Goal: Information Seeking & Learning: Understand process/instructions

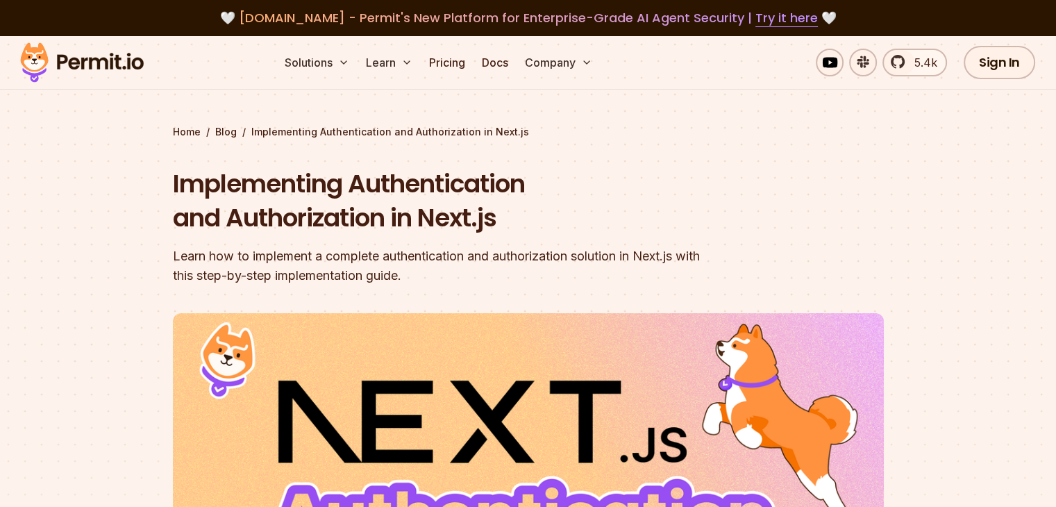
click at [389, 179] on h1 "Implementing Authentication and Authorization in Next.js" at bounding box center [439, 201] width 533 height 69
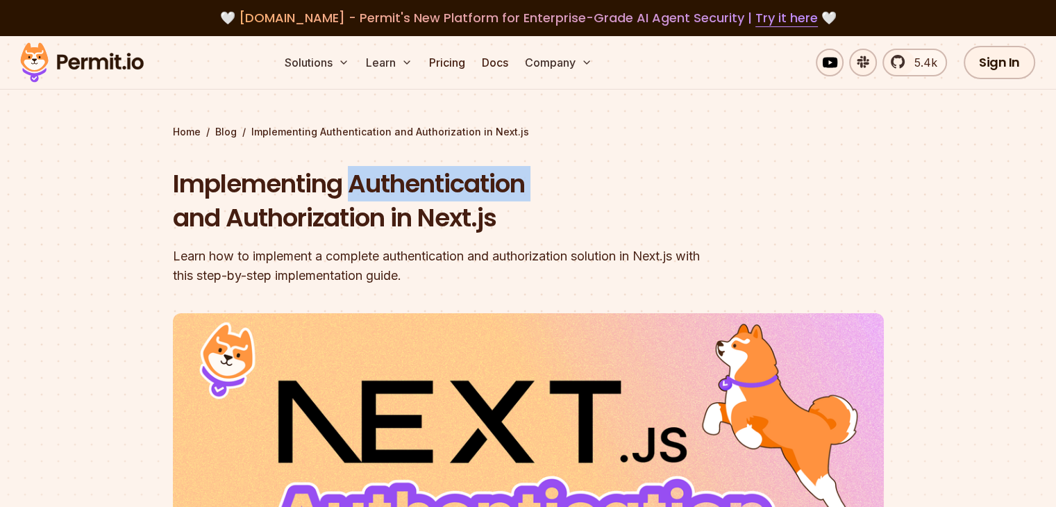
click at [389, 179] on h1 "Implementing Authentication and Authorization in Next.js" at bounding box center [439, 201] width 533 height 69
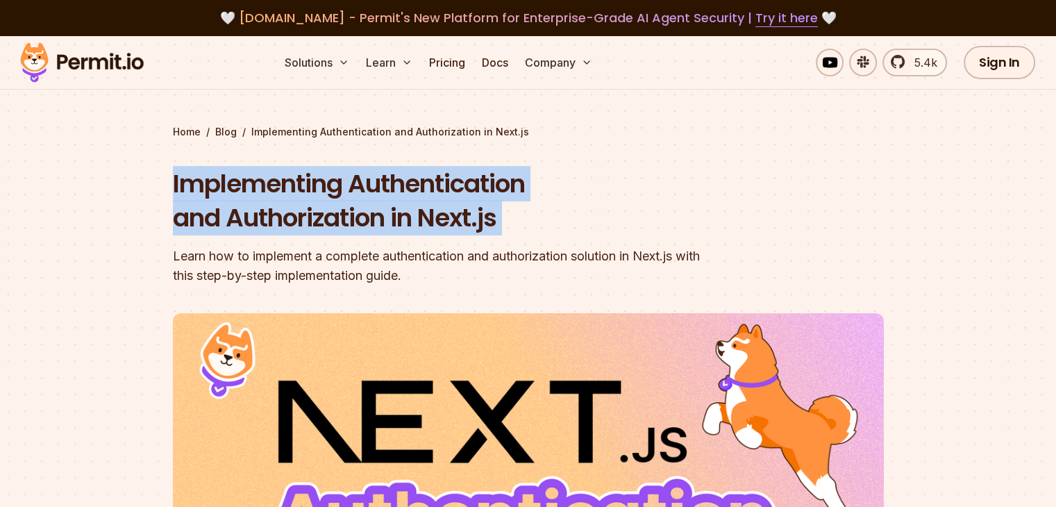
click at [389, 179] on h1 "Implementing Authentication and Authorization in Next.js" at bounding box center [439, 201] width 533 height 69
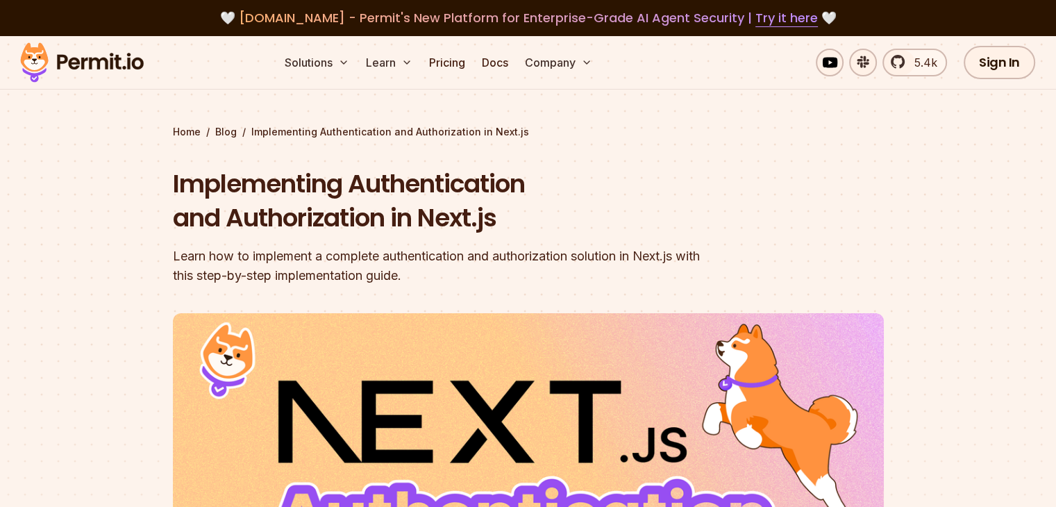
click at [376, 269] on div "Learn how to implement a complete authentication and authorization solution in …" at bounding box center [439, 265] width 533 height 39
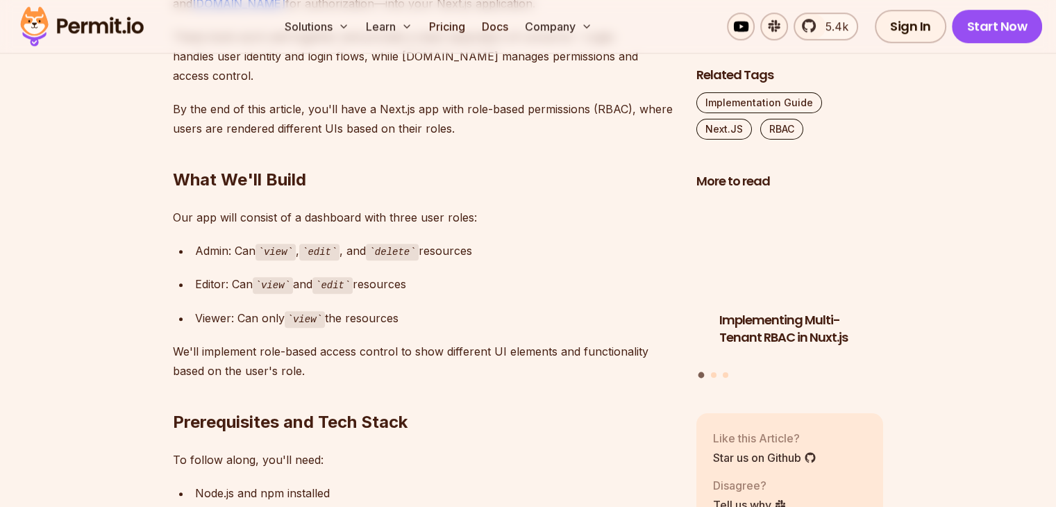
scroll to position [1296, 0]
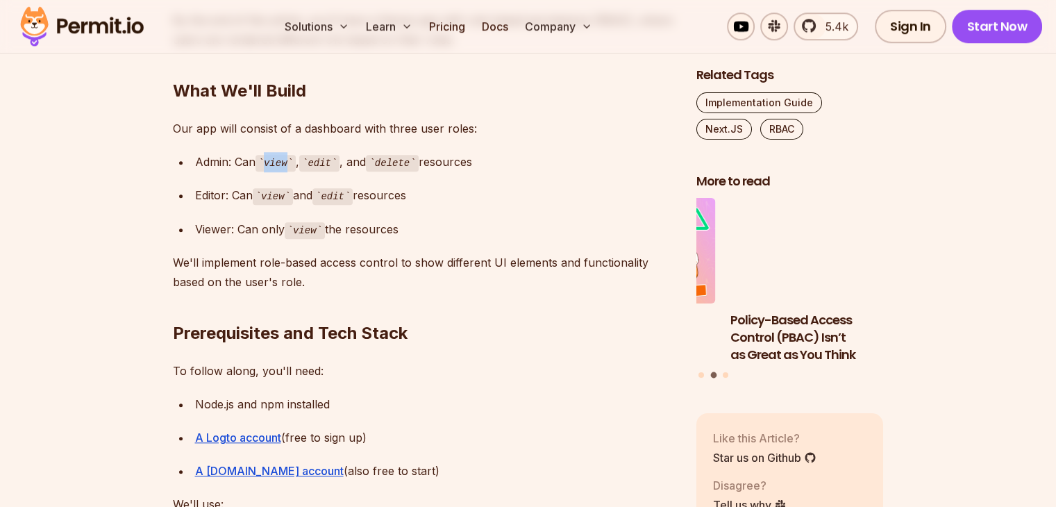
drag, startPoint x: 269, startPoint y: 141, endPoint x: 289, endPoint y: 137, distance: 20.6
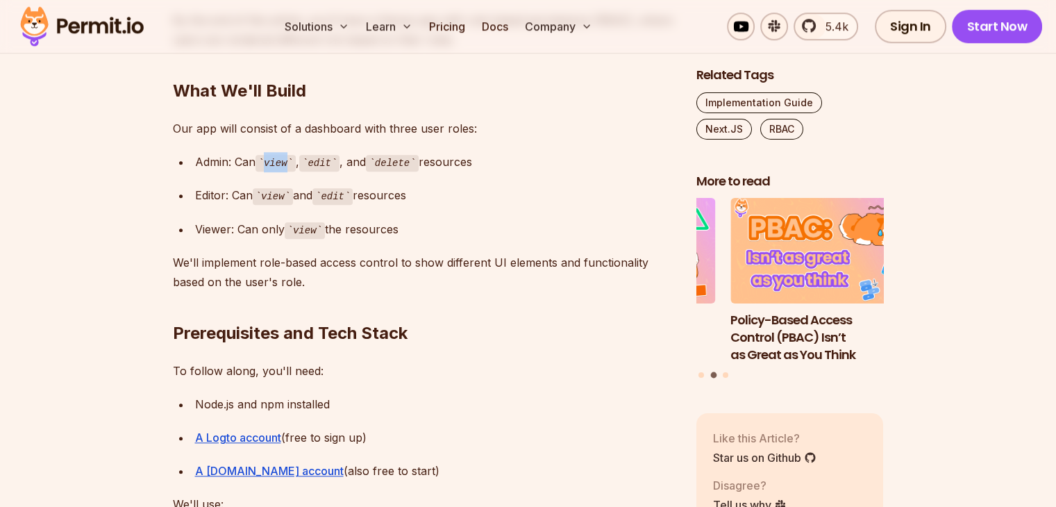
click at [289, 155] on code "view" at bounding box center [275, 163] width 40 height 17
drag, startPoint x: 308, startPoint y: 137, endPoint x: 333, endPoint y: 139, distance: 25.1
click at [333, 155] on code "edit" at bounding box center [319, 163] width 40 height 17
drag, startPoint x: 372, startPoint y: 139, endPoint x: 410, endPoint y: 145, distance: 38.6
click at [410, 155] on code "delete" at bounding box center [392, 163] width 52 height 17
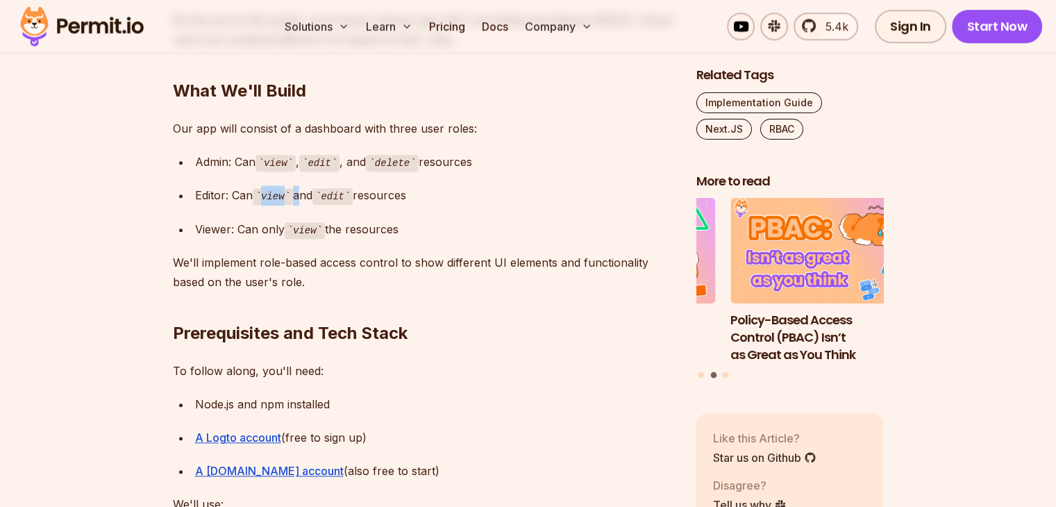
drag, startPoint x: 266, startPoint y: 176, endPoint x: 296, endPoint y: 176, distance: 29.8
click at [296, 185] on div "Editor: Can view and edit resources" at bounding box center [434, 195] width 479 height 20
drag, startPoint x: 328, startPoint y: 174, endPoint x: 361, endPoint y: 176, distance: 33.4
click at [361, 185] on div "Editor: Can view and edit resources" at bounding box center [434, 195] width 479 height 20
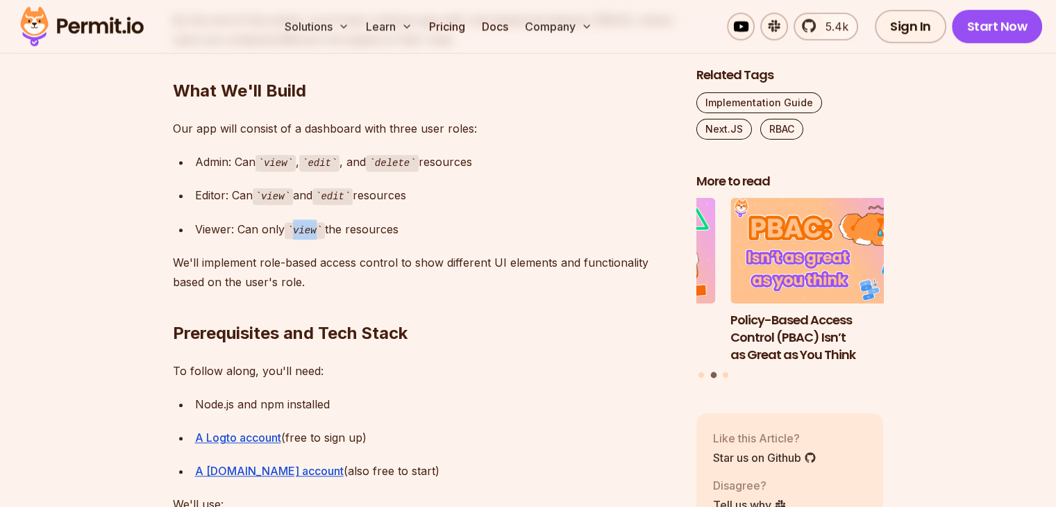
drag, startPoint x: 294, startPoint y: 209, endPoint x: 323, endPoint y: 206, distance: 29.3
click at [323, 222] on code "view" at bounding box center [305, 230] width 40 height 17
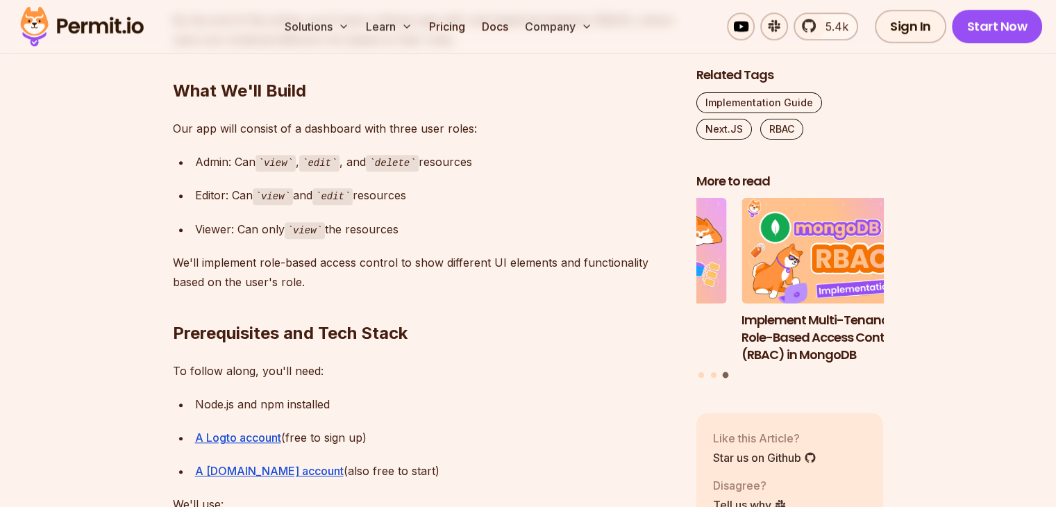
click at [188, 253] on p "We'll implement role-based access control to show different UI elements and fun…" at bounding box center [423, 272] width 501 height 39
drag, startPoint x: 188, startPoint y: 244, endPoint x: 291, endPoint y: 240, distance: 102.8
click at [291, 253] on p "We'll implement role-based access control to show different UI elements and fun…" at bounding box center [423, 272] width 501 height 39
drag, startPoint x: 333, startPoint y: 242, endPoint x: 380, endPoint y: 250, distance: 47.8
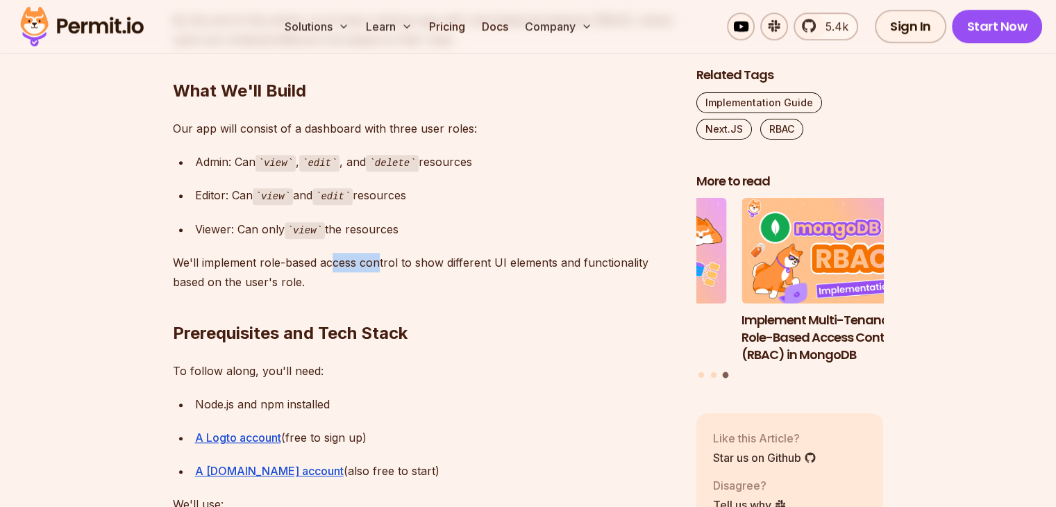
click at [380, 253] on p "We'll implement role-based access control to show different UI elements and fun…" at bounding box center [423, 272] width 501 height 39
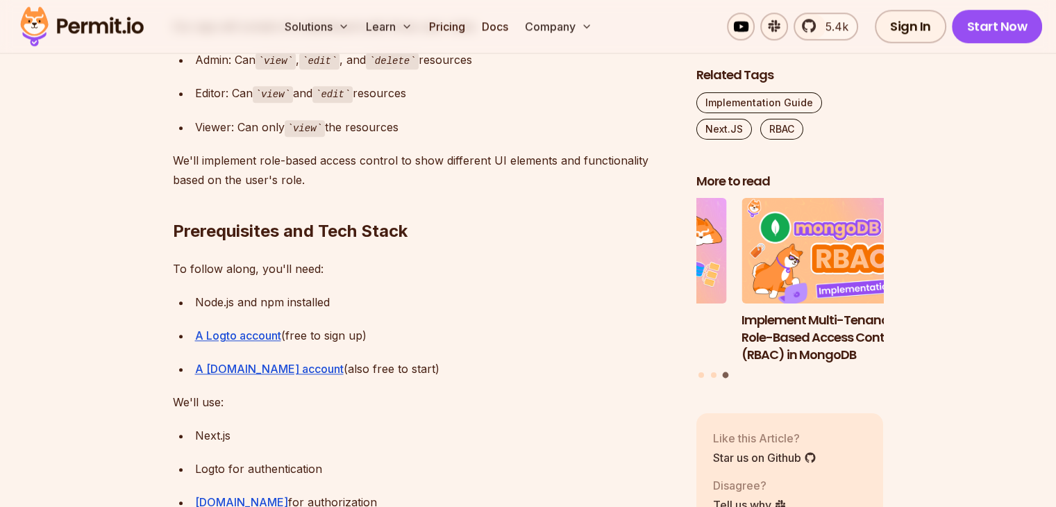
scroll to position [1398, 0]
click at [234, 258] on p "To follow along, you'll need:" at bounding box center [423, 267] width 501 height 19
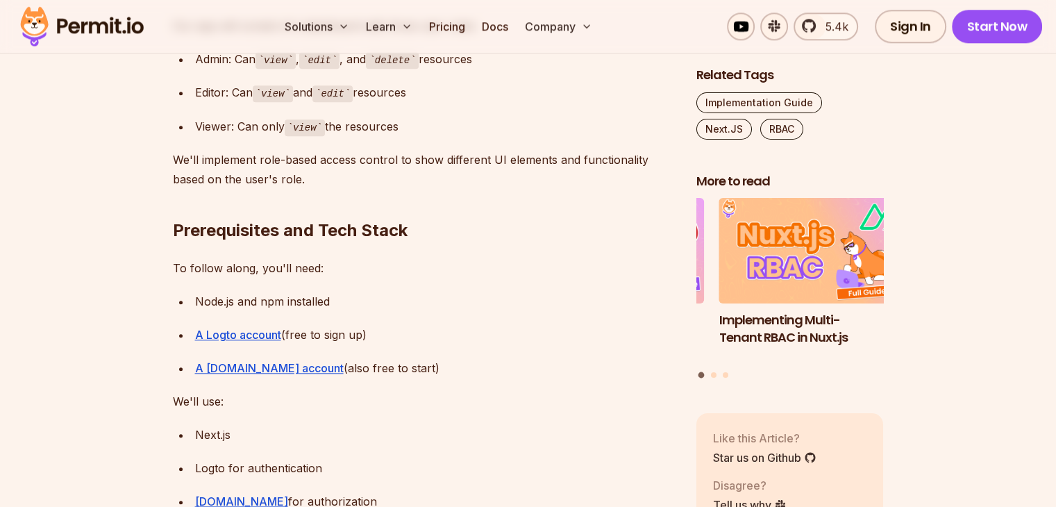
click at [246, 291] on div "Node.js and npm installed" at bounding box center [434, 300] width 479 height 19
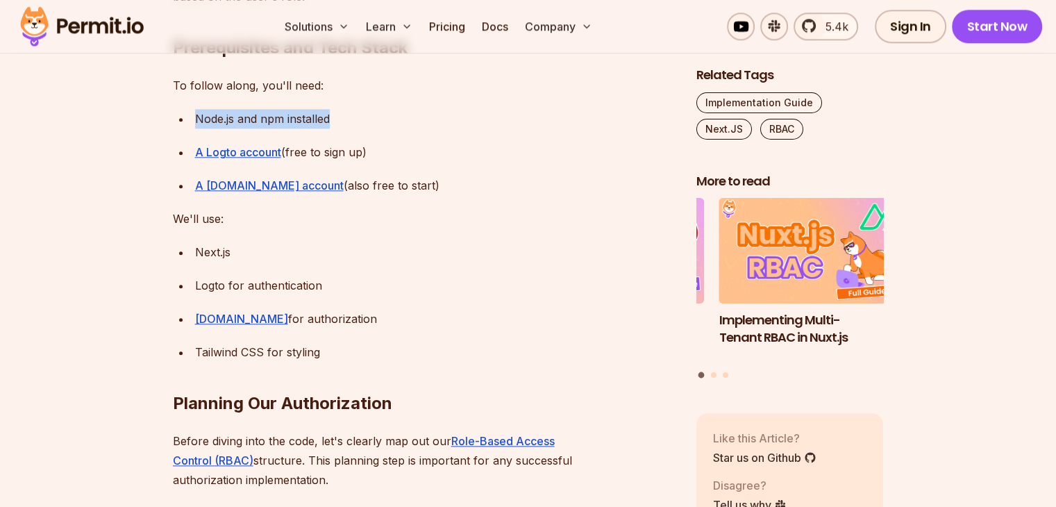
scroll to position [1582, 0]
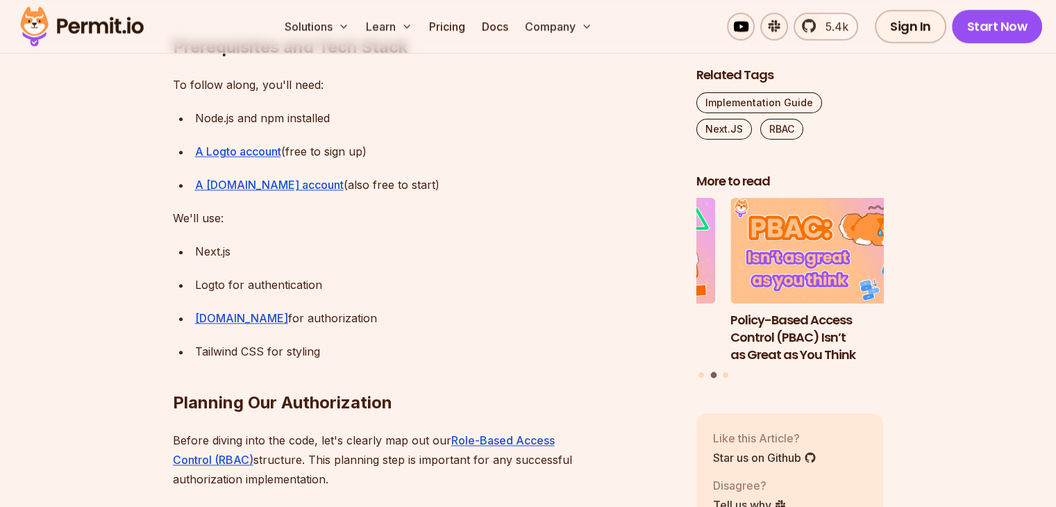
click at [289, 308] on div "Permit.io for authorization" at bounding box center [434, 317] width 479 height 19
click at [300, 341] on div "Tailwind CSS for styling" at bounding box center [434, 350] width 479 height 19
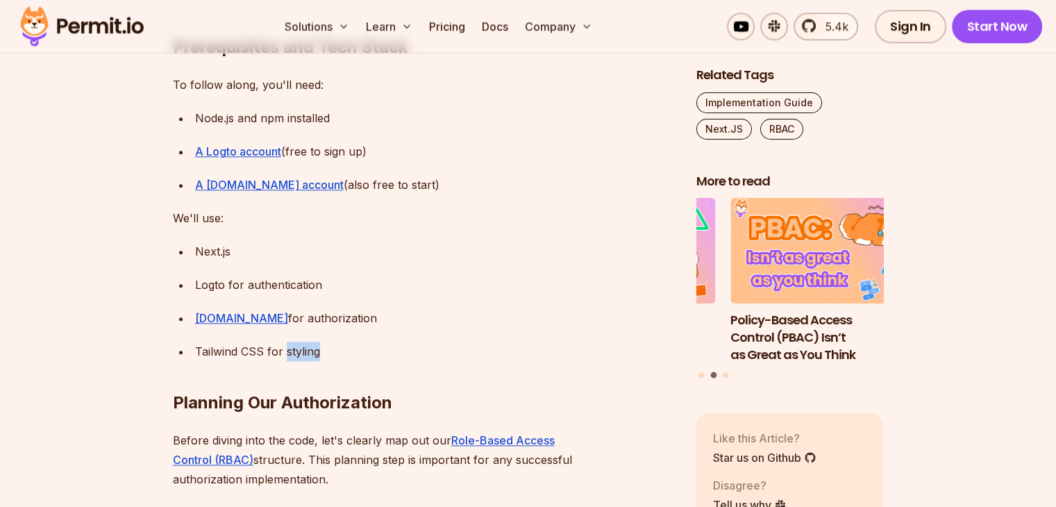
click at [300, 341] on div "Tailwind CSS for styling" at bounding box center [434, 350] width 479 height 19
click at [264, 178] on link "A Permit.io account" at bounding box center [269, 185] width 149 height 14
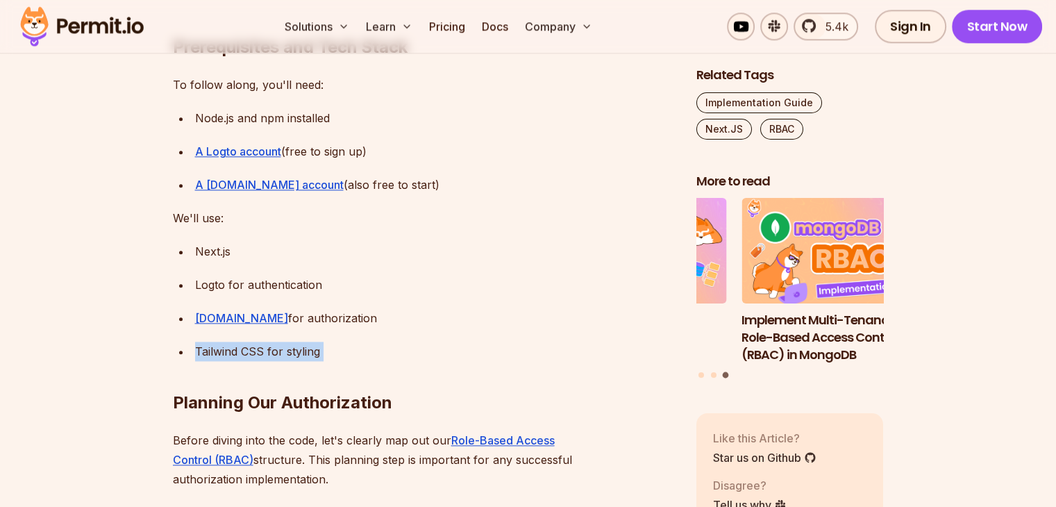
scroll to position [1820, 0]
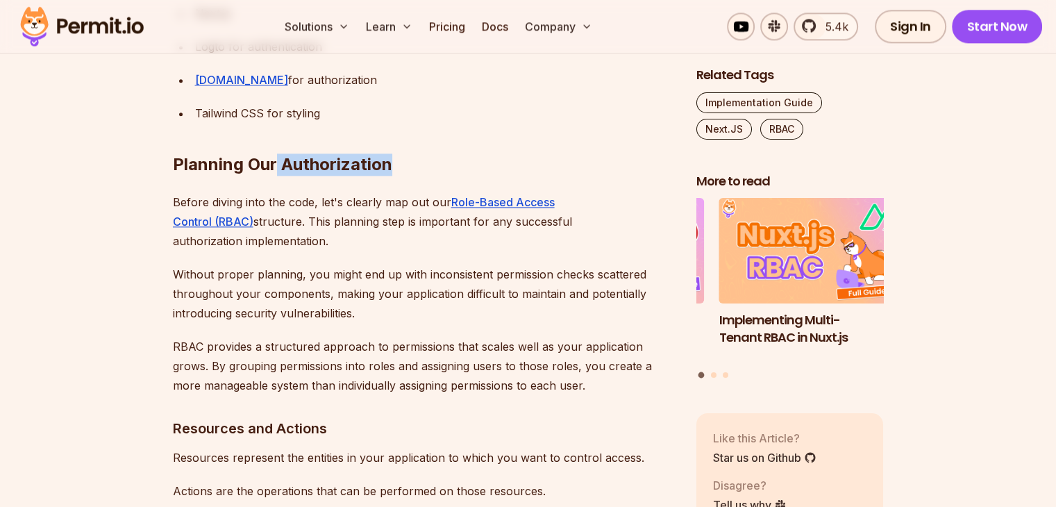
drag, startPoint x: 278, startPoint y: 139, endPoint x: 395, endPoint y: 143, distance: 116.6
click at [395, 143] on h2 "Planning Our Authorization" at bounding box center [423, 137] width 501 height 78
drag, startPoint x: 250, startPoint y: 180, endPoint x: 300, endPoint y: 183, distance: 50.0
click at [300, 192] on p "Before diving into the code, let's clearly map out our Role-Based Access Contro…" at bounding box center [423, 221] width 501 height 58
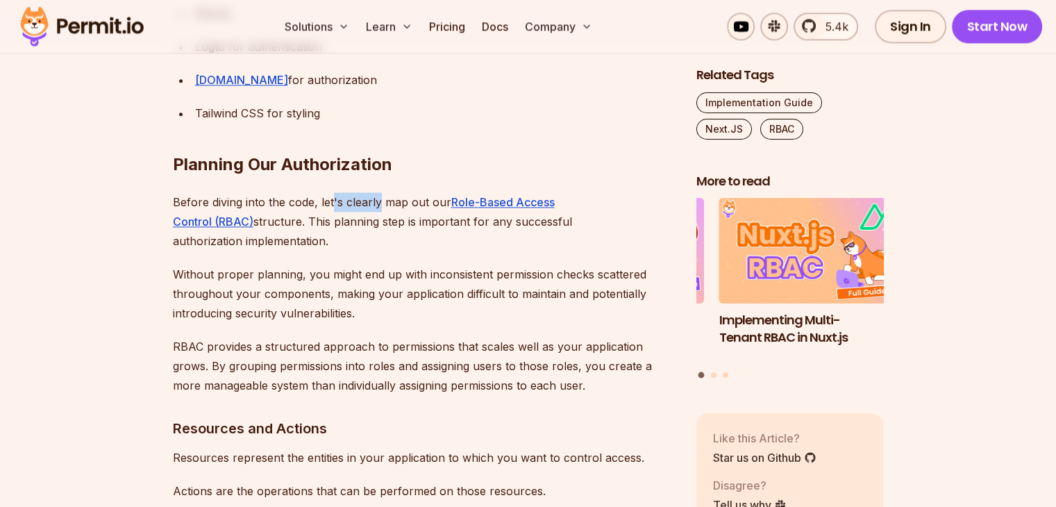
drag, startPoint x: 333, startPoint y: 178, endPoint x: 378, endPoint y: 180, distance: 44.5
click at [378, 192] on p "Before diving into the code, let's clearly map out our Role-Based Access Contro…" at bounding box center [423, 221] width 501 height 58
drag, startPoint x: 420, startPoint y: 180, endPoint x: 446, endPoint y: 181, distance: 25.7
click at [446, 192] on p "Before diving into the code, let's clearly map out our Role-Based Access Contro…" at bounding box center [423, 221] width 501 height 58
click at [373, 192] on p "Before diving into the code, let's clearly map out our Role-Based Access Contro…" at bounding box center [423, 221] width 501 height 58
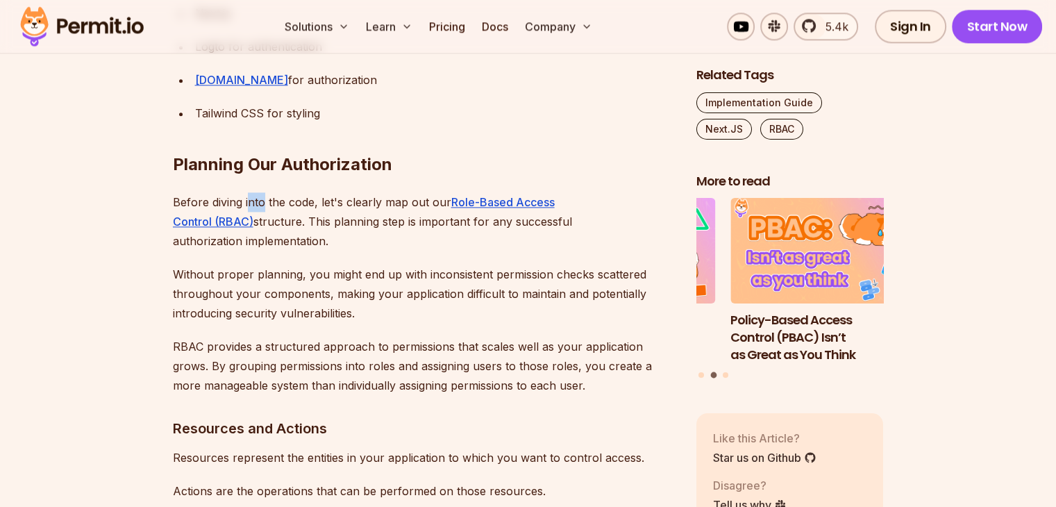
drag, startPoint x: 248, startPoint y: 178, endPoint x: 267, endPoint y: 178, distance: 18.7
click at [267, 192] on p "Before diving into the code, let's clearly map out our Role-Based Access Contro…" at bounding box center [423, 221] width 501 height 58
click at [349, 192] on p "Before diving into the code, let's clearly map out our Role-Based Access Contro…" at bounding box center [423, 221] width 501 height 58
click at [405, 192] on p "Before diving into the code, let's clearly map out our Role-Based Access Contro…" at bounding box center [423, 221] width 501 height 58
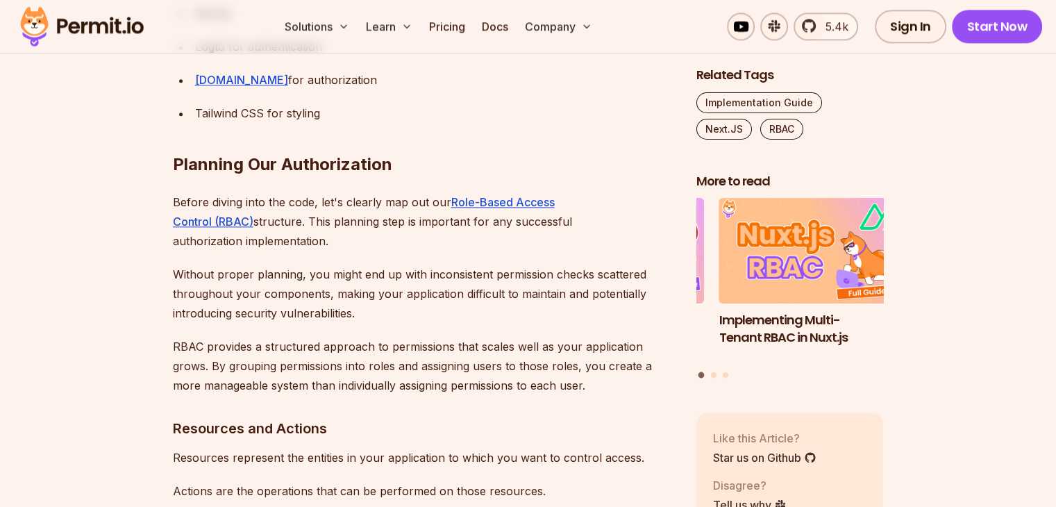
click at [366, 273] on p "Without proper planning, you might end up with inconsistent permission checks s…" at bounding box center [423, 293] width 501 height 58
click at [222, 337] on p "RBAC provides a structured approach to permissions that scales well as your app…" at bounding box center [423, 366] width 501 height 58
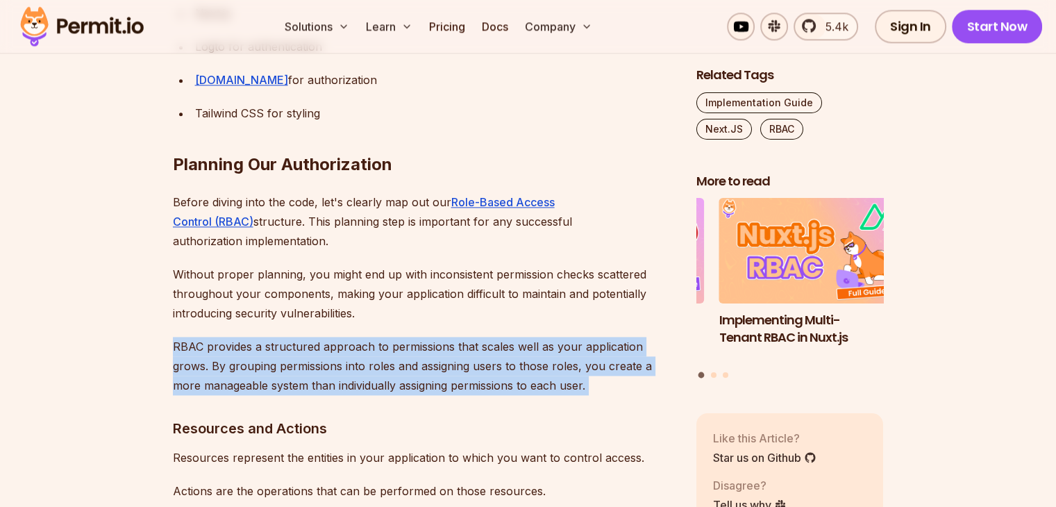
click at [222, 337] on p "RBAC provides a structured approach to permissions that scales well as your app…" at bounding box center [423, 366] width 501 height 58
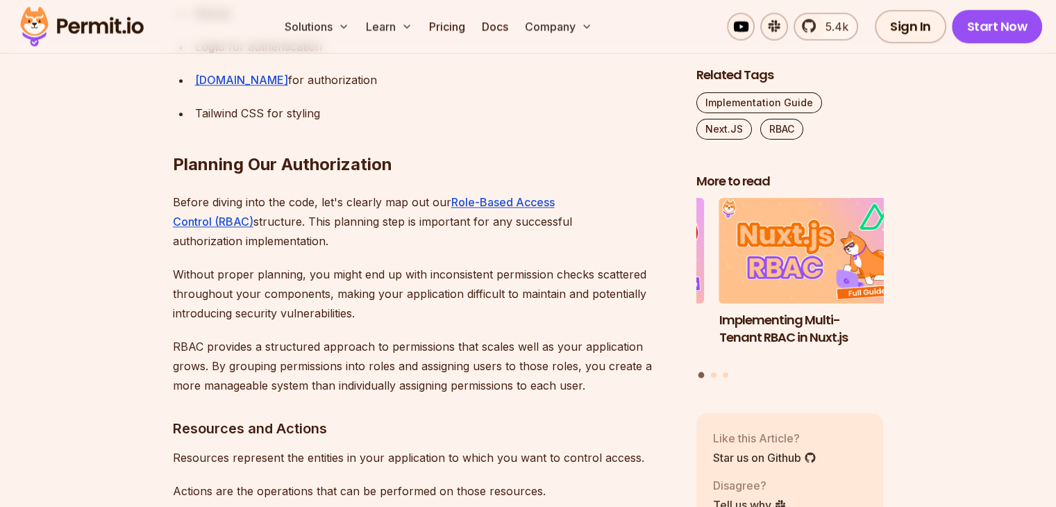
click at [310, 278] on p "Without proper planning, you might end up with inconsistent permission checks s…" at bounding box center [423, 293] width 501 height 58
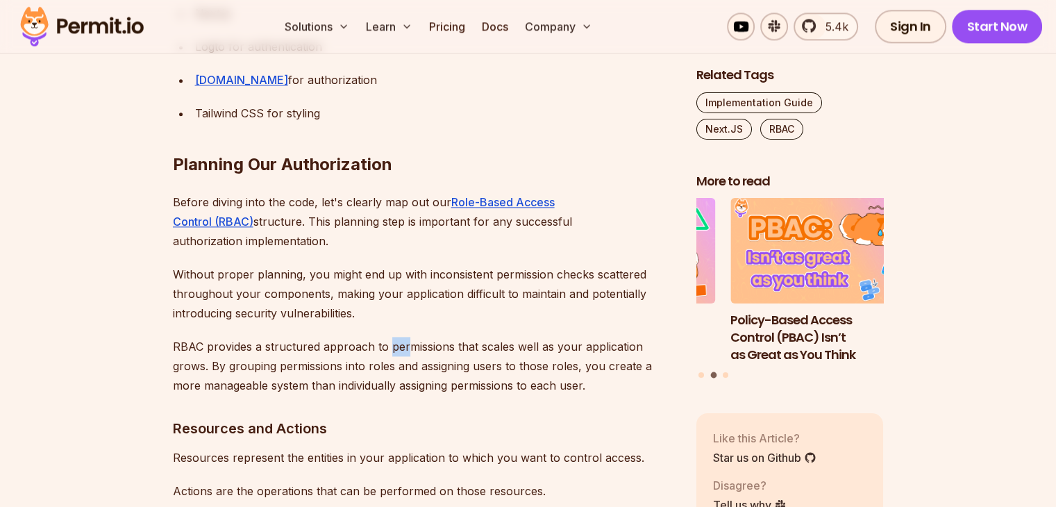
drag, startPoint x: 386, startPoint y: 307, endPoint x: 403, endPoint y: 307, distance: 16.7
click at [403, 337] on p "RBAC provides a structured approach to permissions that scales well as your app…" at bounding box center [423, 366] width 501 height 58
click at [502, 337] on p "RBAC provides a structured approach to permissions that scales well as your app…" at bounding box center [423, 366] width 501 height 58
click at [546, 337] on p "RBAC provides a structured approach to permissions that scales well as your app…" at bounding box center [423, 366] width 501 height 58
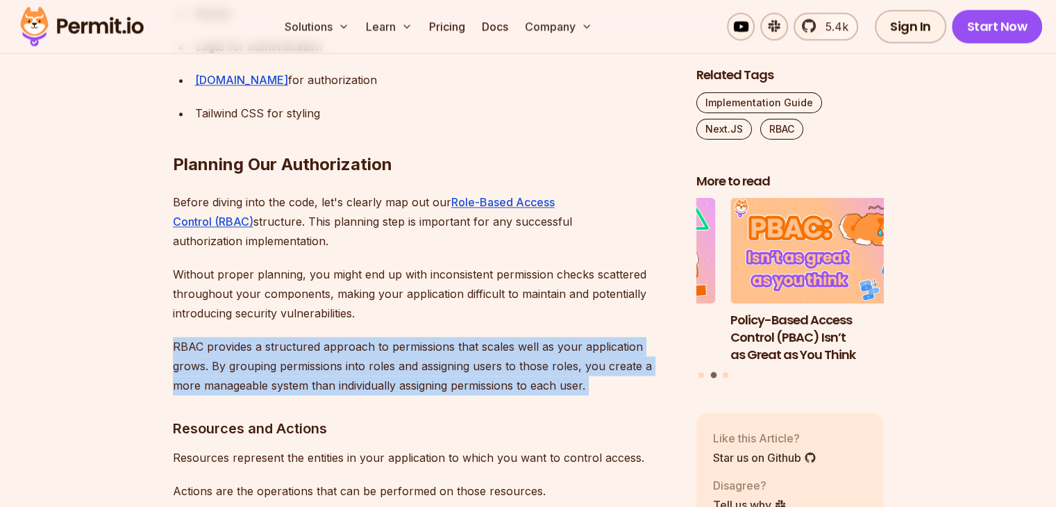
click at [546, 337] on p "RBAC provides a structured approach to permissions that scales well as your app…" at bounding box center [423, 366] width 501 height 58
click at [299, 348] on p "RBAC provides a structured approach to permissions that scales well as your app…" at bounding box center [423, 366] width 501 height 58
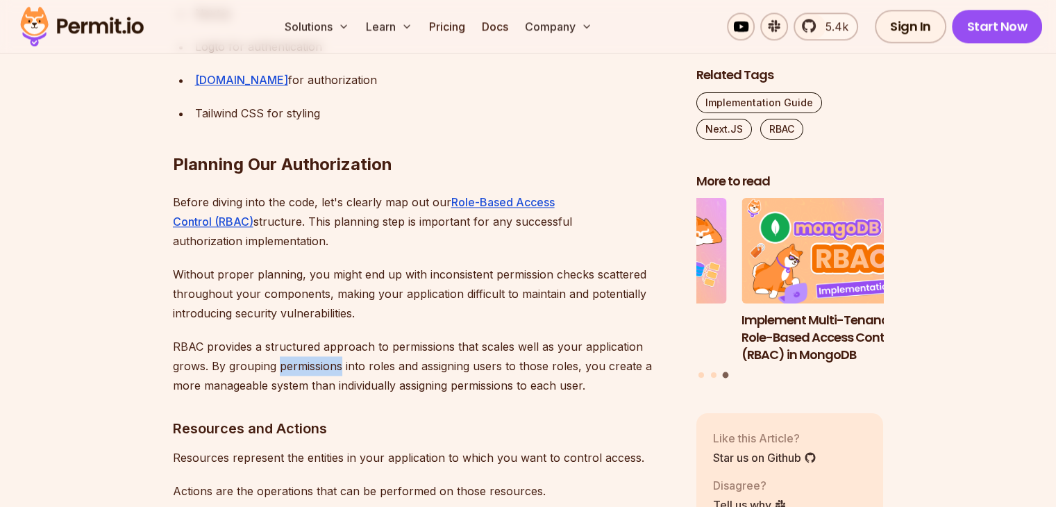
drag, startPoint x: 276, startPoint y: 328, endPoint x: 341, endPoint y: 327, distance: 64.6
click at [341, 337] on p "RBAC provides a structured approach to permissions that scales well as your app…" at bounding box center [423, 366] width 501 height 58
click at [410, 337] on p "RBAC provides a structured approach to permissions that scales well as your app…" at bounding box center [423, 366] width 501 height 58
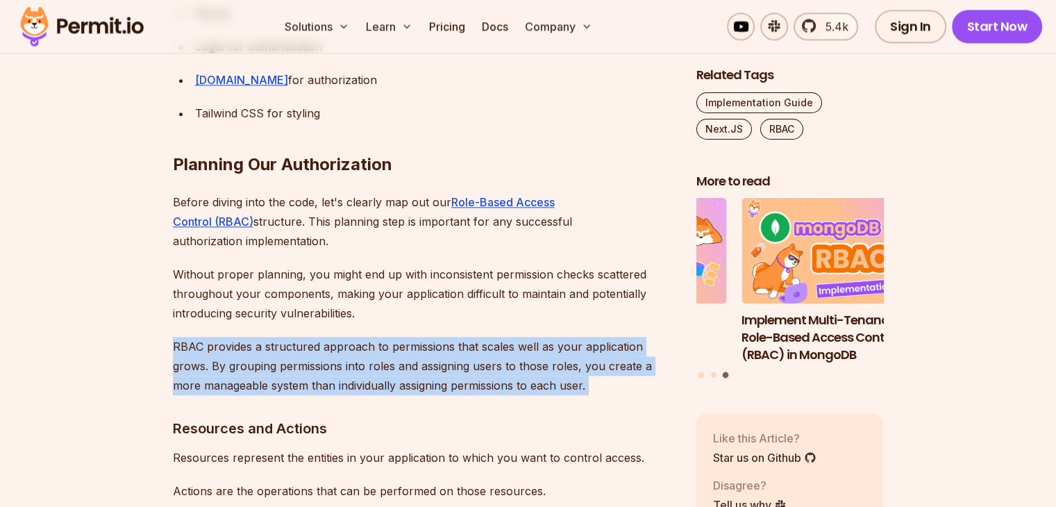
click at [410, 337] on p "RBAC provides a structured approach to permissions that scales well as your app…" at bounding box center [423, 366] width 501 height 58
click at [483, 337] on p "RBAC provides a structured approach to permissions that scales well as your app…" at bounding box center [423, 366] width 501 height 58
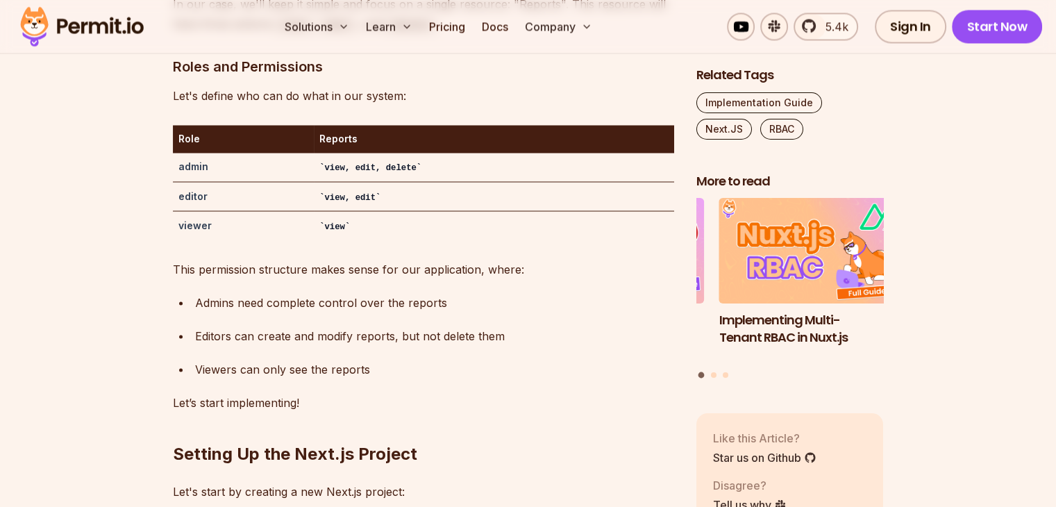
scroll to position [2445, 0]
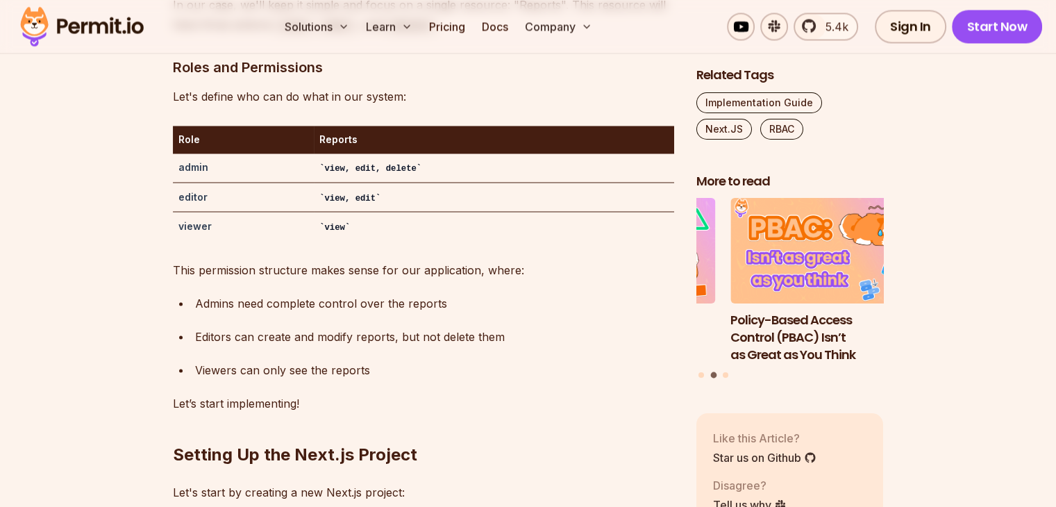
click at [280, 293] on div "Admins need complete control over the reports" at bounding box center [434, 302] width 479 height 19
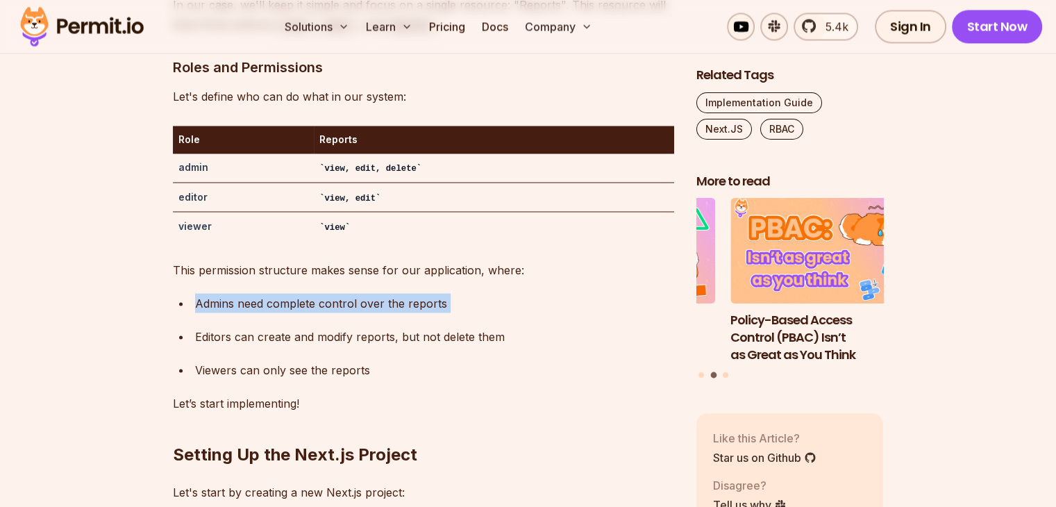
click at [280, 293] on div "Admins need complete control over the reports" at bounding box center [434, 302] width 479 height 19
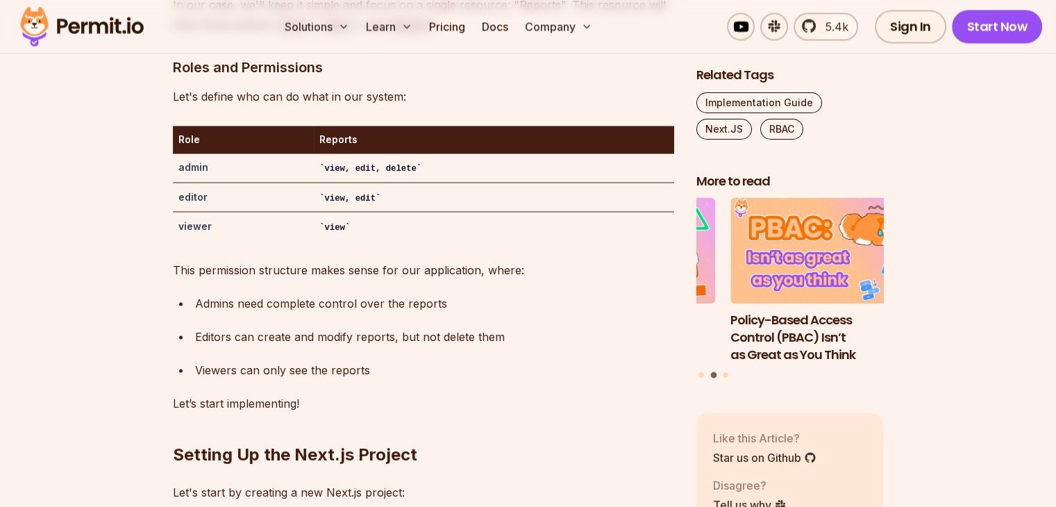
click at [224, 326] on div "Editors can create and modify reports, but not delete them" at bounding box center [434, 335] width 479 height 19
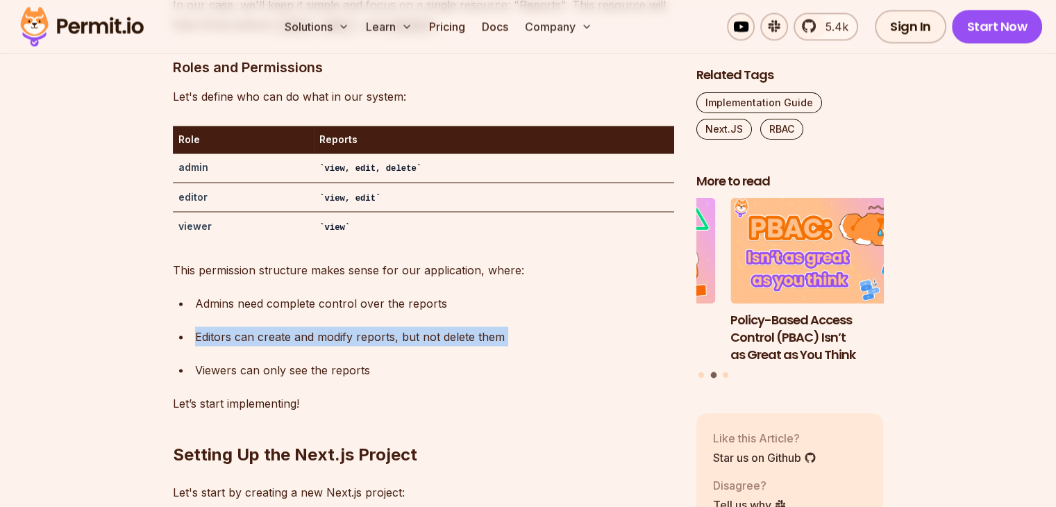
click at [224, 326] on div "Editors can create and modify reports, but not delete them" at bounding box center [434, 335] width 479 height 19
click at [308, 326] on div "Editors can create and modify reports, but not delete them" at bounding box center [434, 335] width 479 height 19
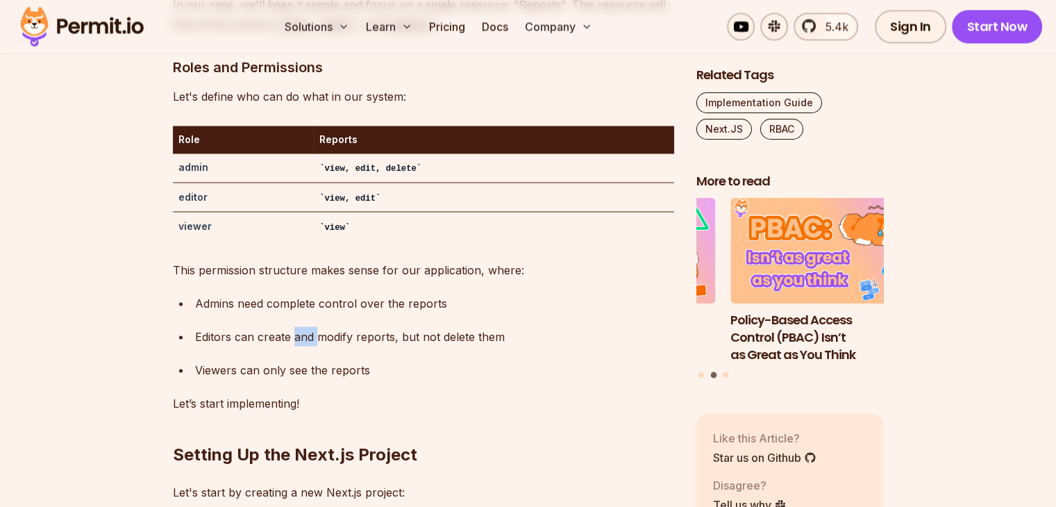
click at [308, 326] on div "Editors can create and modify reports, but not delete them" at bounding box center [434, 335] width 479 height 19
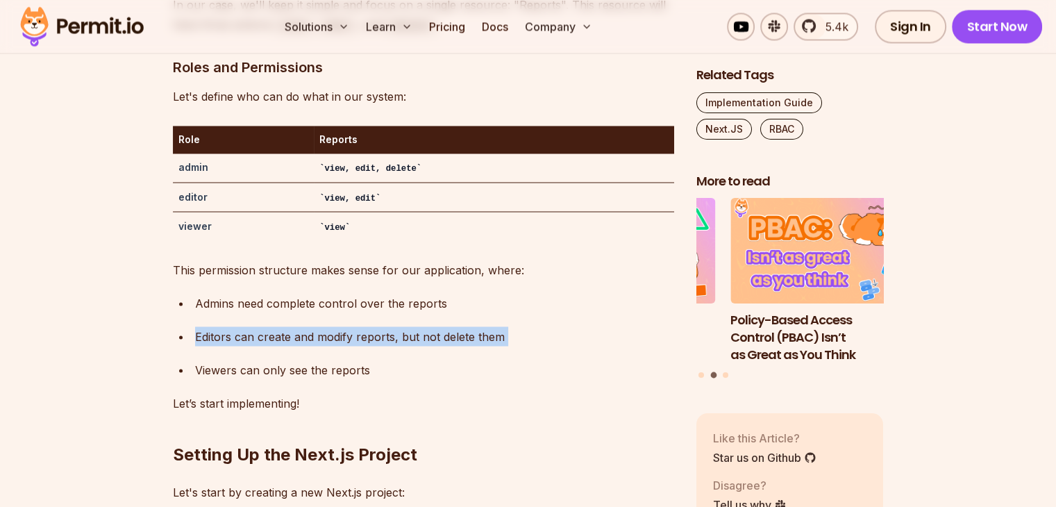
click at [308, 326] on div "Editors can create and modify reports, but not delete them" at bounding box center [434, 335] width 479 height 19
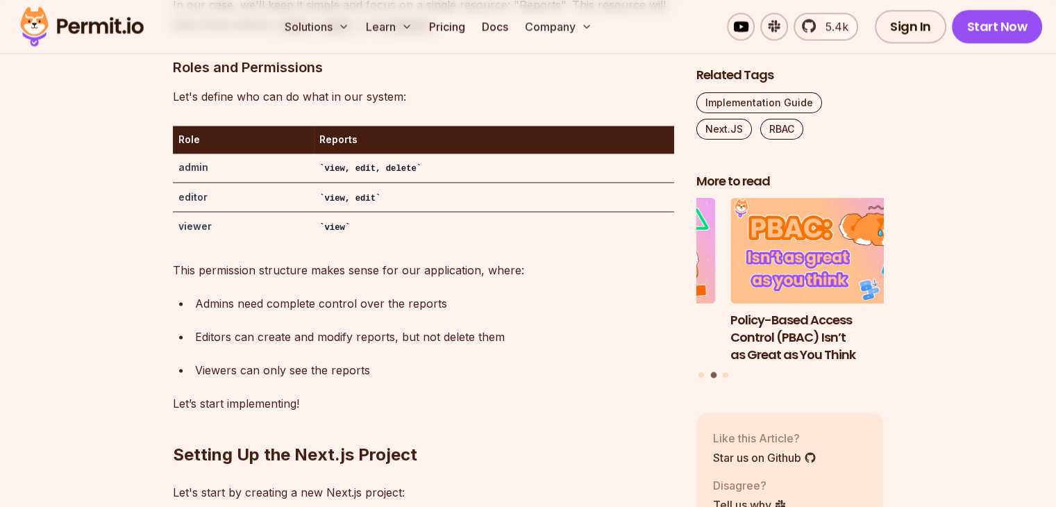
click at [276, 360] on div "Viewers can only see the reports" at bounding box center [434, 369] width 479 height 19
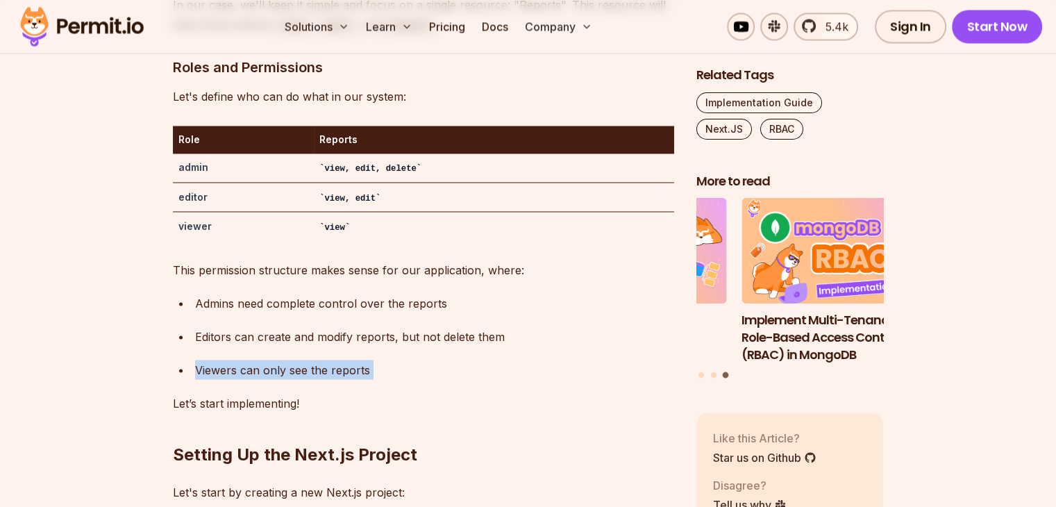
click at [327, 360] on div "Viewers can only see the reports" at bounding box center [434, 369] width 479 height 19
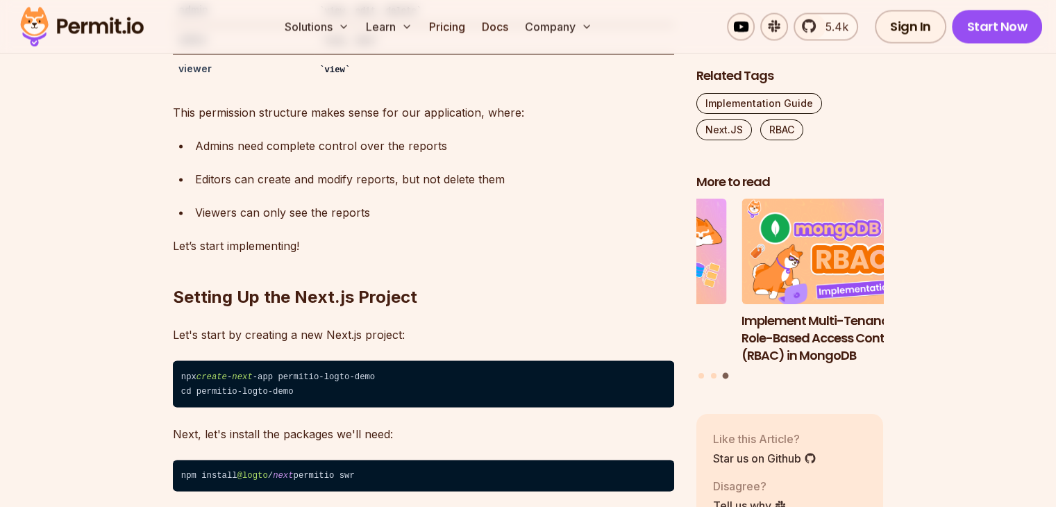
scroll to position [2603, 0]
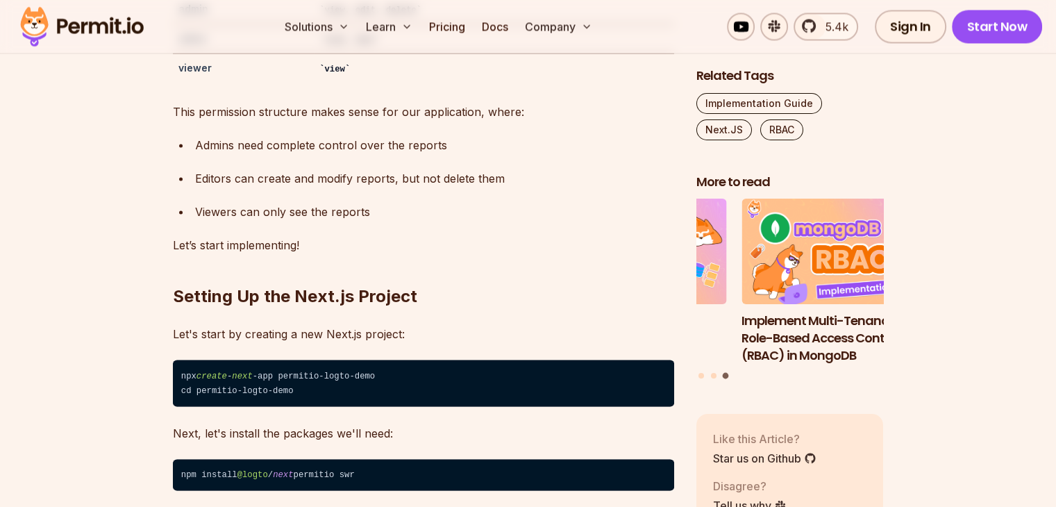
click at [278, 252] on h2 "Setting Up the Next.js Project" at bounding box center [423, 268] width 501 height 78
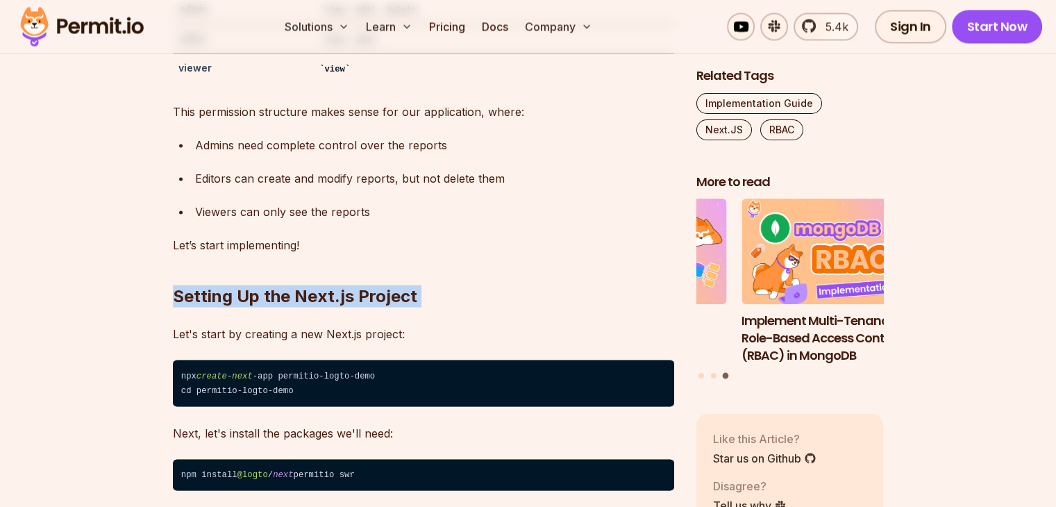
click at [278, 252] on h2 "Setting Up the Next.js Project" at bounding box center [423, 268] width 501 height 78
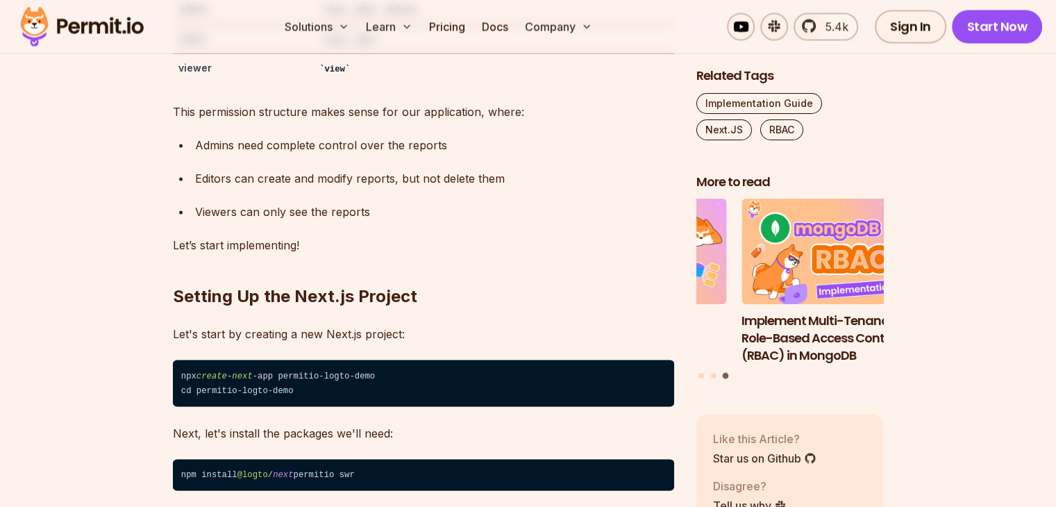
click at [264, 323] on p "Let's start by creating a new Next.js project:" at bounding box center [423, 332] width 501 height 19
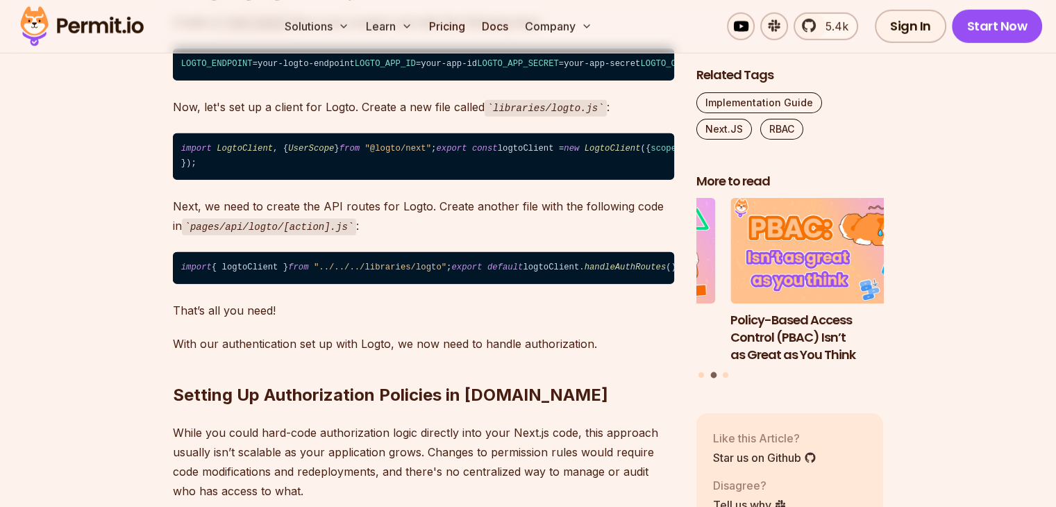
scroll to position [4009, 0]
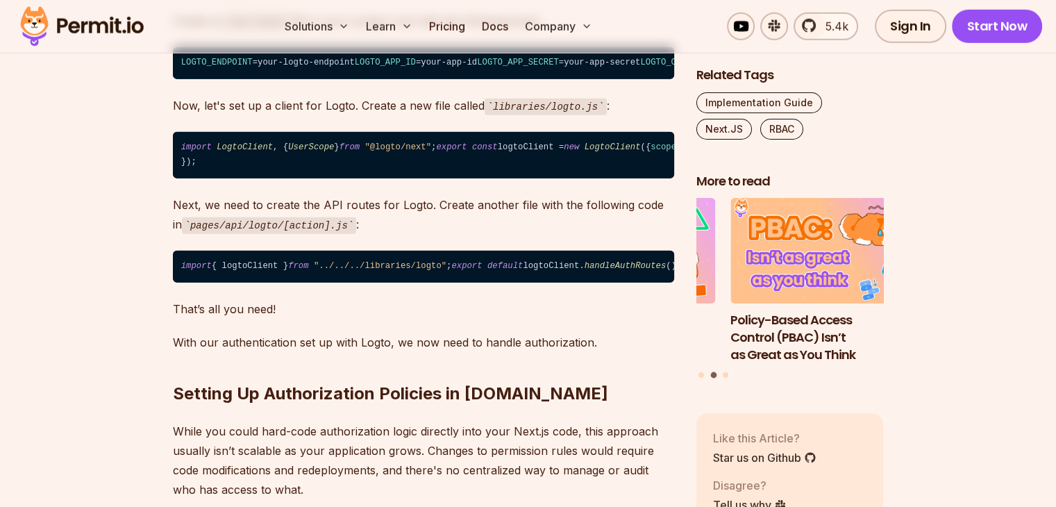
click at [208, 116] on p "Now, let's set up a client for Logto. Create a new file called libraries/logto.…" at bounding box center [423, 106] width 501 height 20
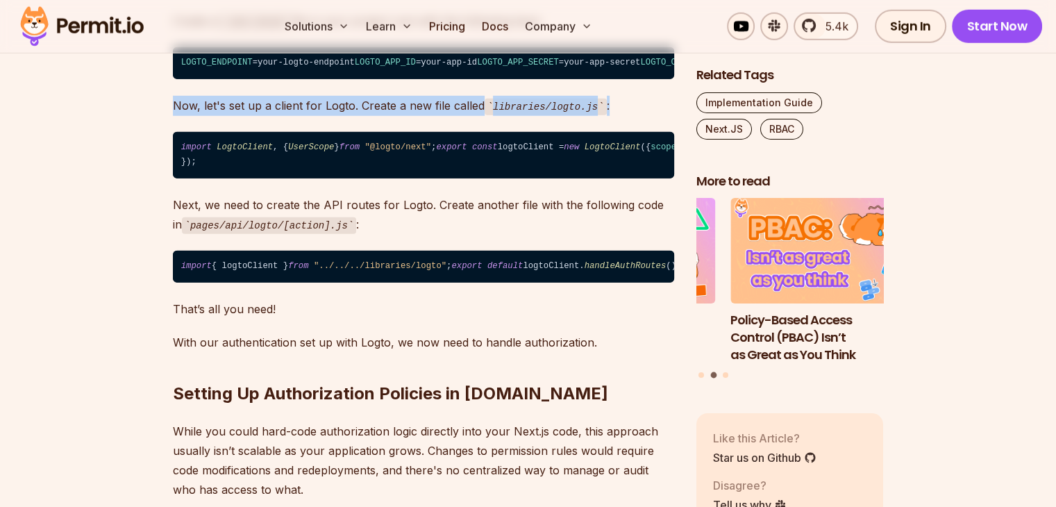
click at [208, 116] on p "Now, let's set up a client for Logto. Create a new file called libraries/logto.…" at bounding box center [423, 106] width 501 height 20
drag, startPoint x: 356, startPoint y: 148, endPoint x: 584, endPoint y: 142, distance: 228.4
click at [584, 116] on p "Now, let's set up a client for Logto. Create a new file called libraries/logto.…" at bounding box center [423, 106] width 501 height 20
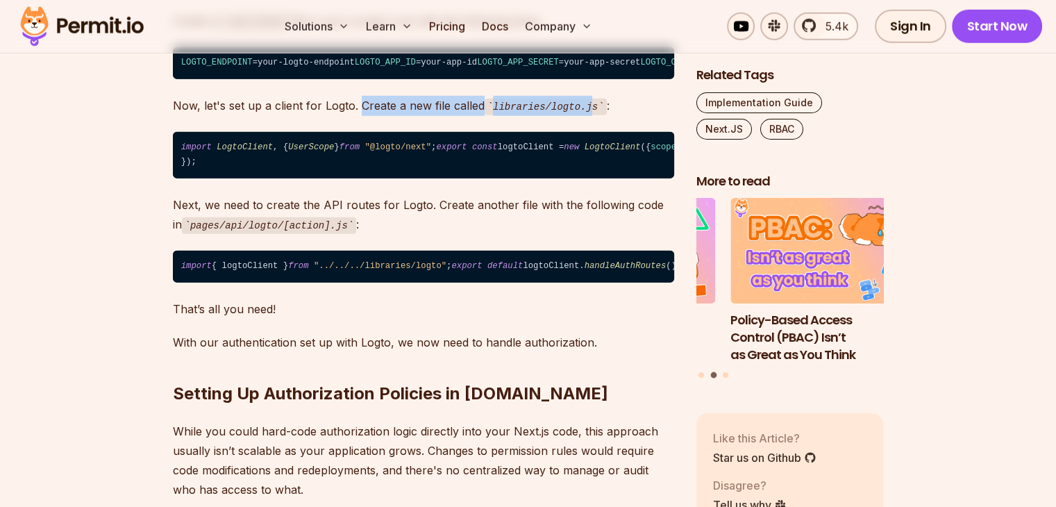
click at [584, 116] on p "Now, let's set up a client for Logto. Create a new file called libraries/logto.…" at bounding box center [423, 106] width 501 height 20
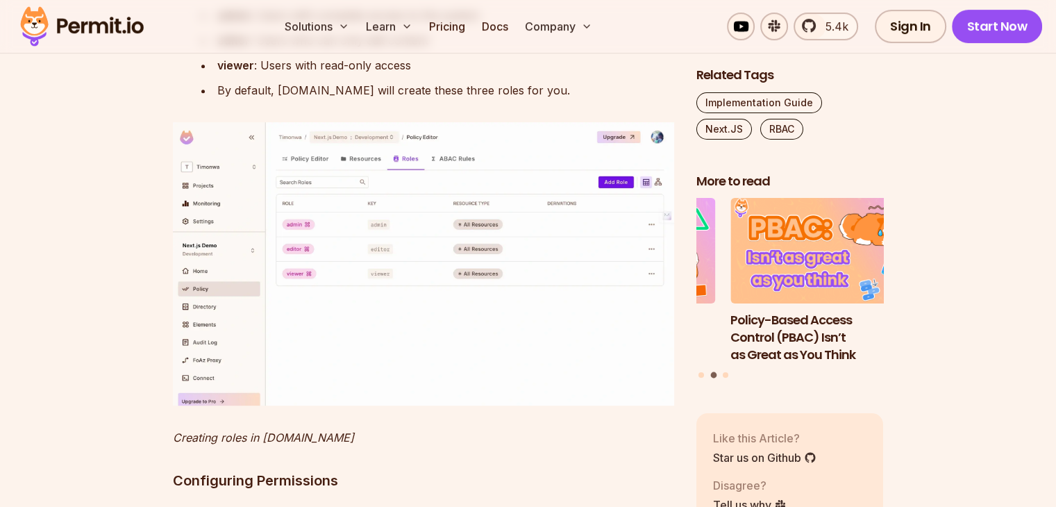
scroll to position [5914, 0]
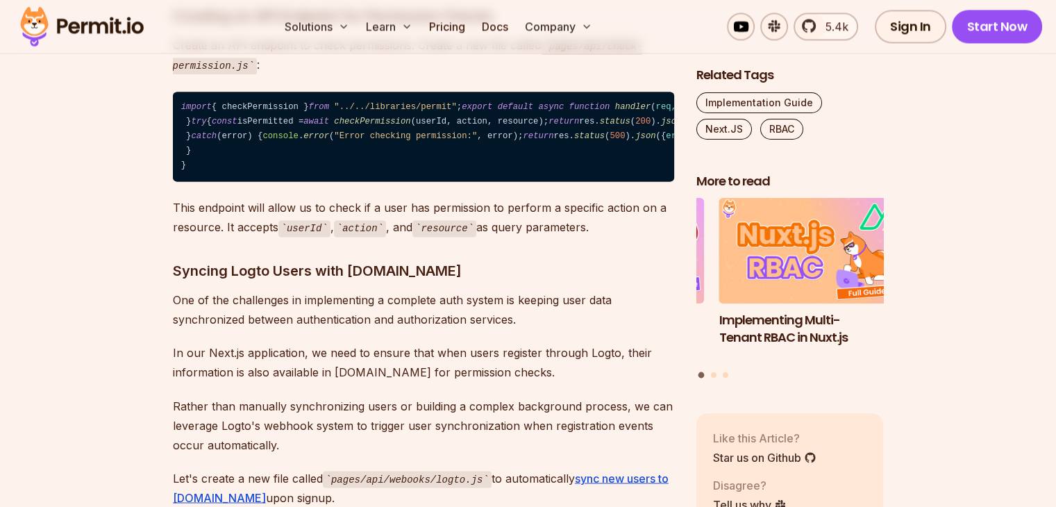
scroll to position [7537, 0]
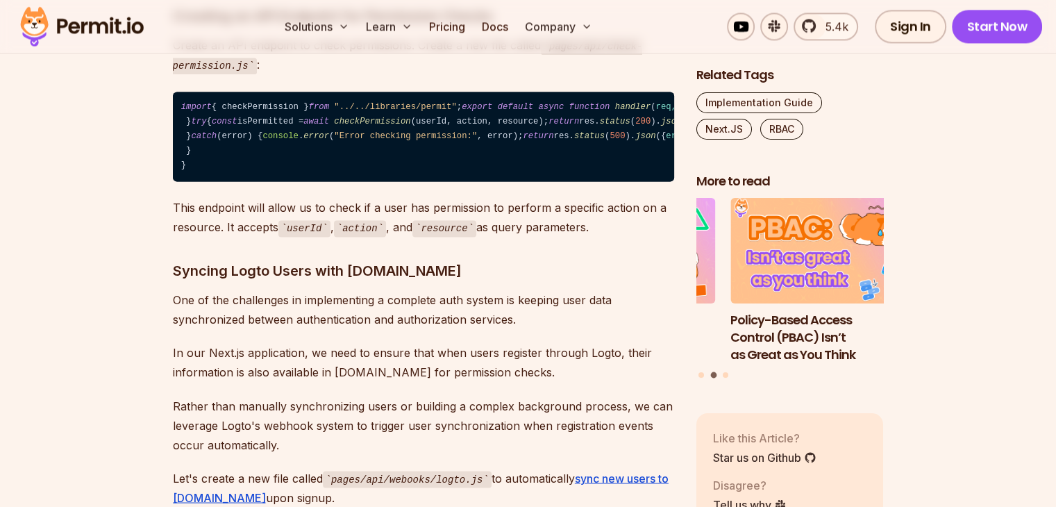
drag, startPoint x: 241, startPoint y: 158, endPoint x: 300, endPoint y: 153, distance: 59.1
drag, startPoint x: 192, startPoint y: 192, endPoint x: 294, endPoint y: 194, distance: 102.0
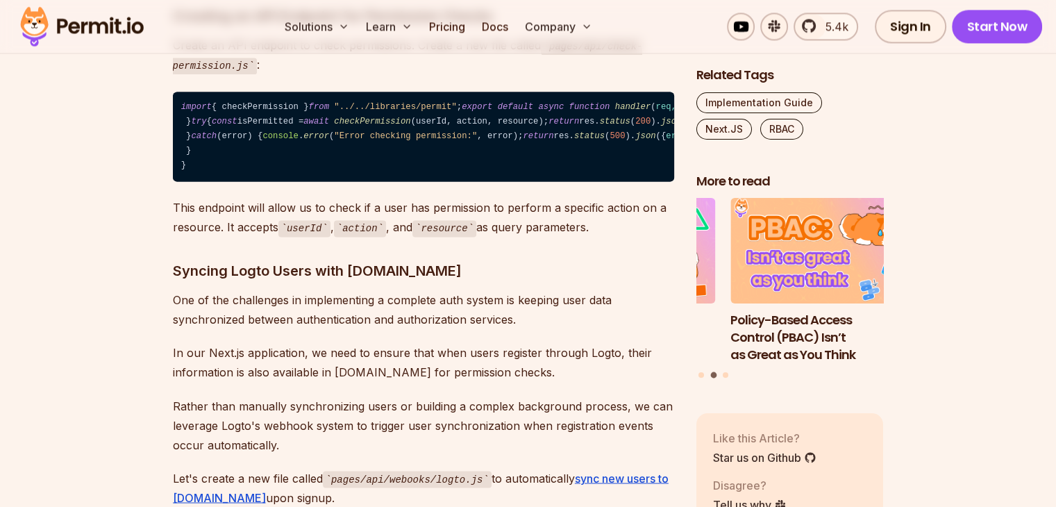
drag, startPoint x: 230, startPoint y: 228, endPoint x: 258, endPoint y: 233, distance: 28.2
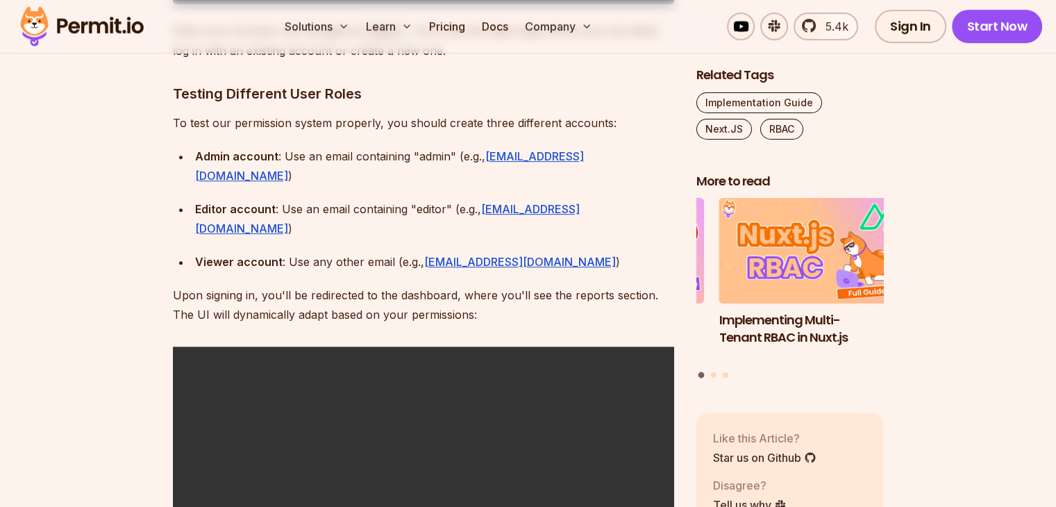
scroll to position [11153, 0]
